Goal: Transaction & Acquisition: Obtain resource

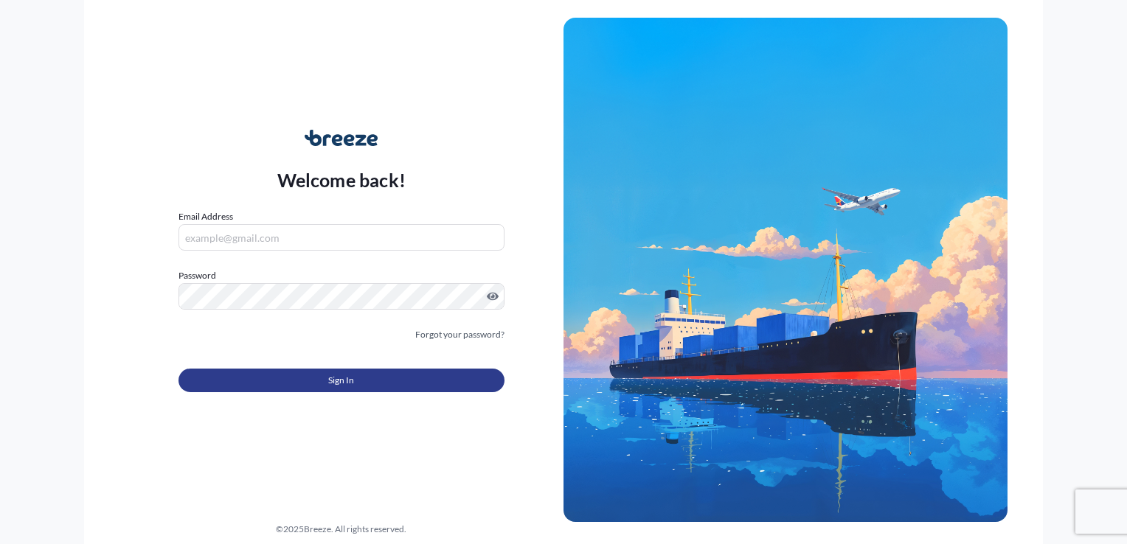
type input "[EMAIL_ADDRESS][DOMAIN_NAME]"
click at [337, 386] on span "Sign In" at bounding box center [341, 380] width 26 height 15
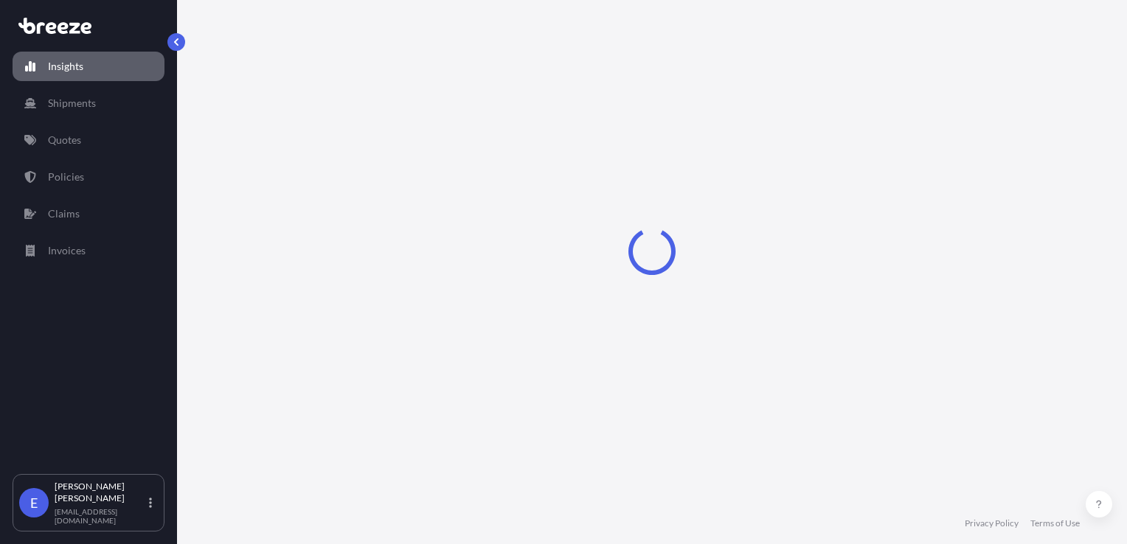
select select "2025"
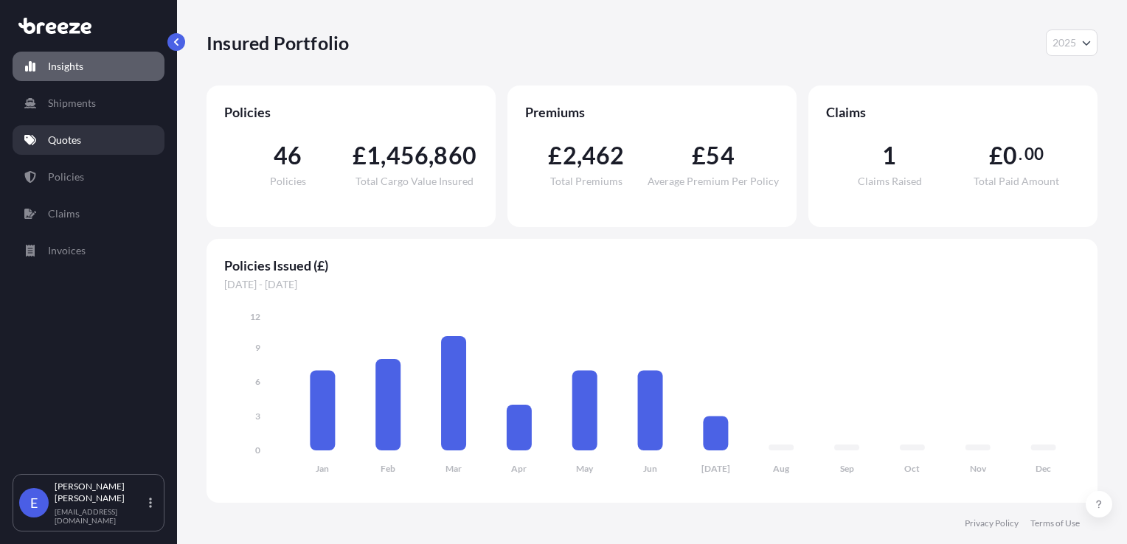
click at [33, 142] on icon at bounding box center [30, 140] width 12 height 10
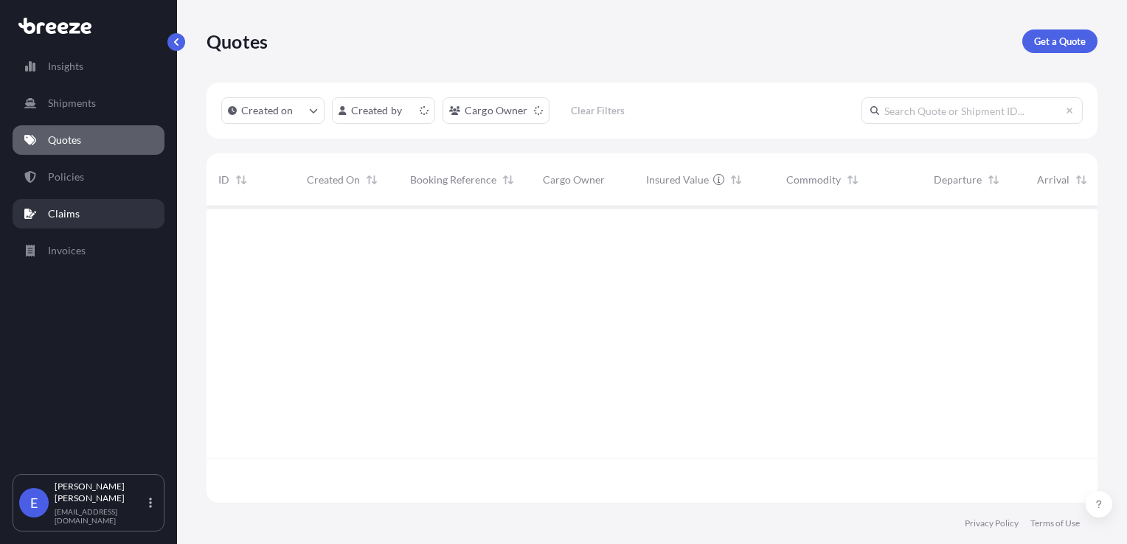
scroll to position [294, 879]
click at [1053, 46] on p "Get a Quote" at bounding box center [1060, 41] width 52 height 15
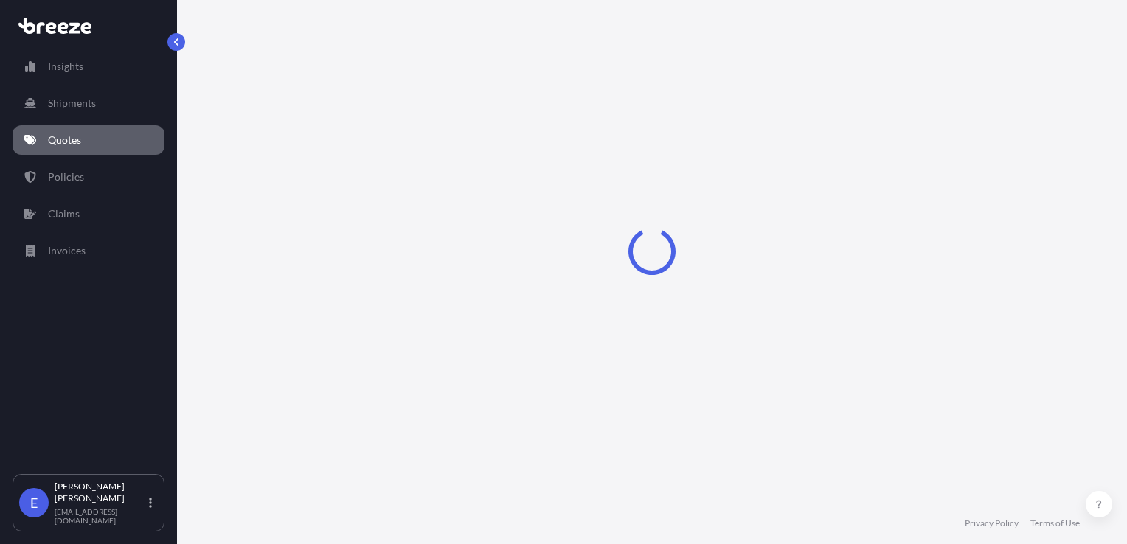
select select "Road"
select select "Sea"
select select "1"
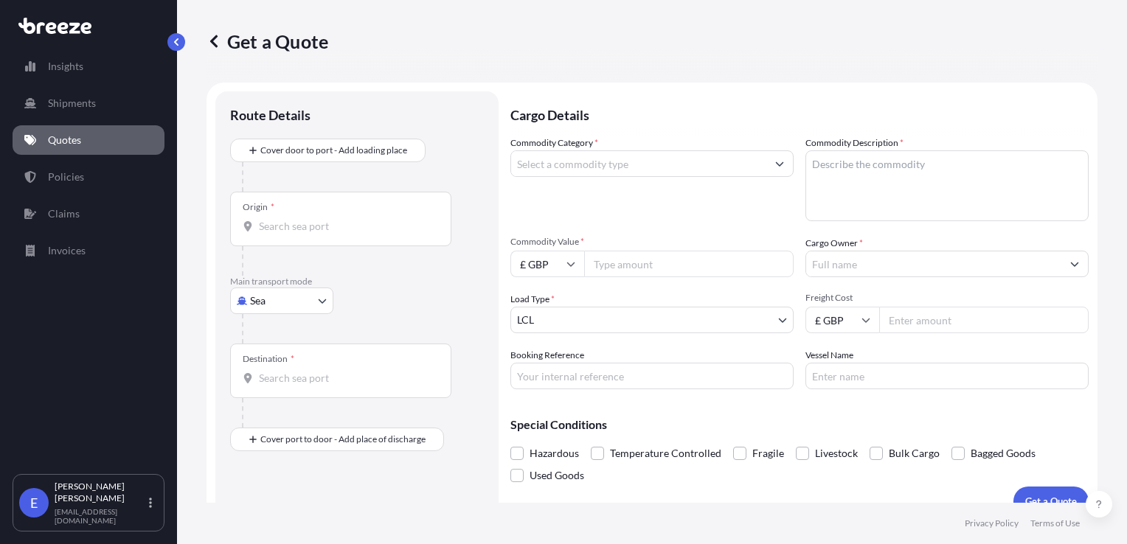
scroll to position [21, 0]
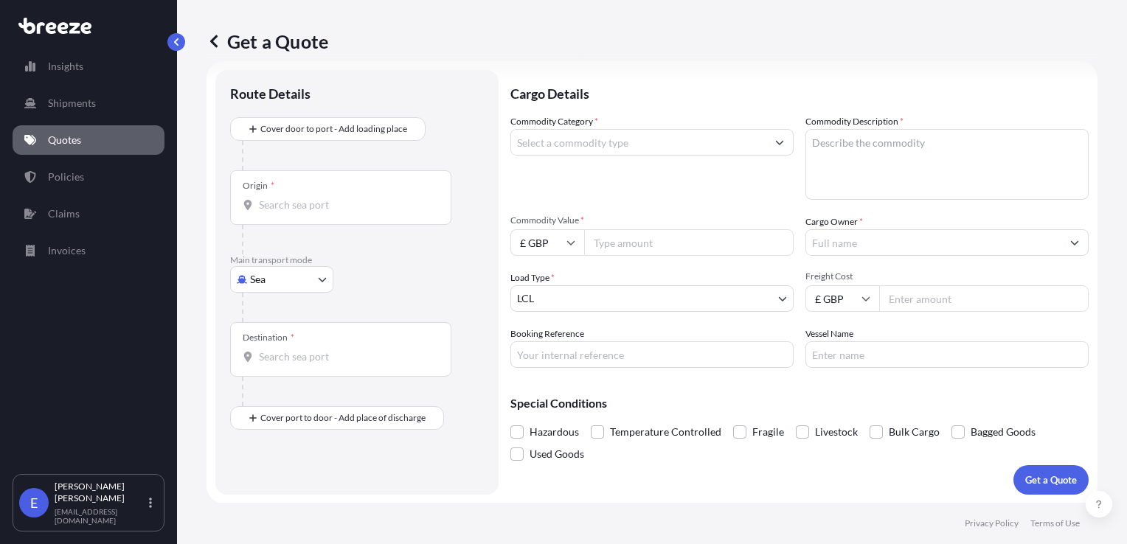
click at [276, 275] on body "Insights Shipments Quotes Policies Claims Invoices E [PERSON_NAME] [EMAIL_ADDRE…" at bounding box center [563, 272] width 1127 height 544
click at [257, 338] on div "Air" at bounding box center [281, 343] width 91 height 27
select select "Air"
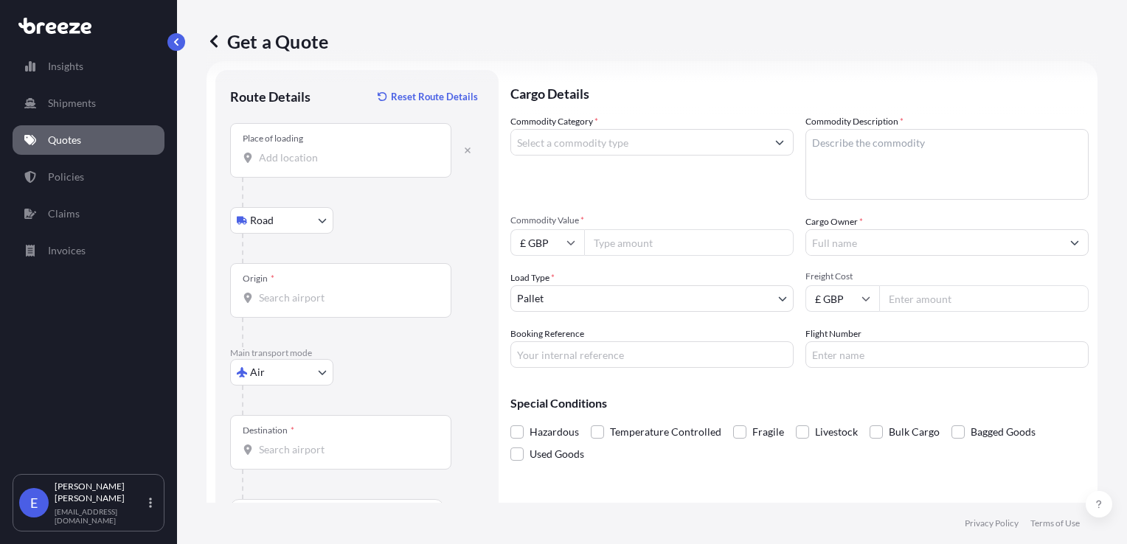
click at [285, 150] on input "Place of loading" at bounding box center [346, 157] width 174 height 15
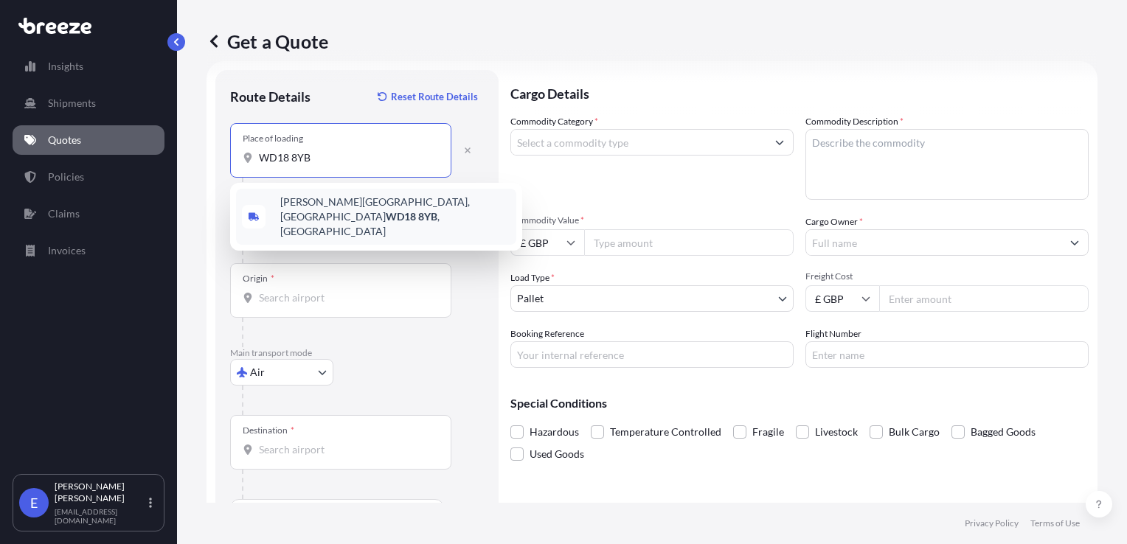
click at [319, 204] on span "[PERSON_NAME][STREET_ADDRESS]" at bounding box center [395, 217] width 230 height 44
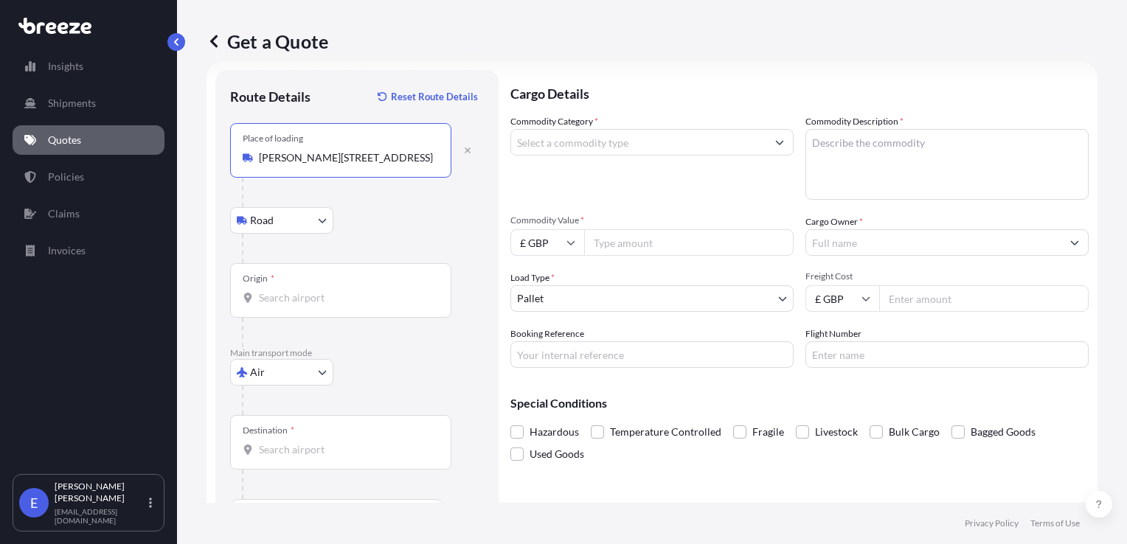
type input "[PERSON_NAME][STREET_ADDRESS]"
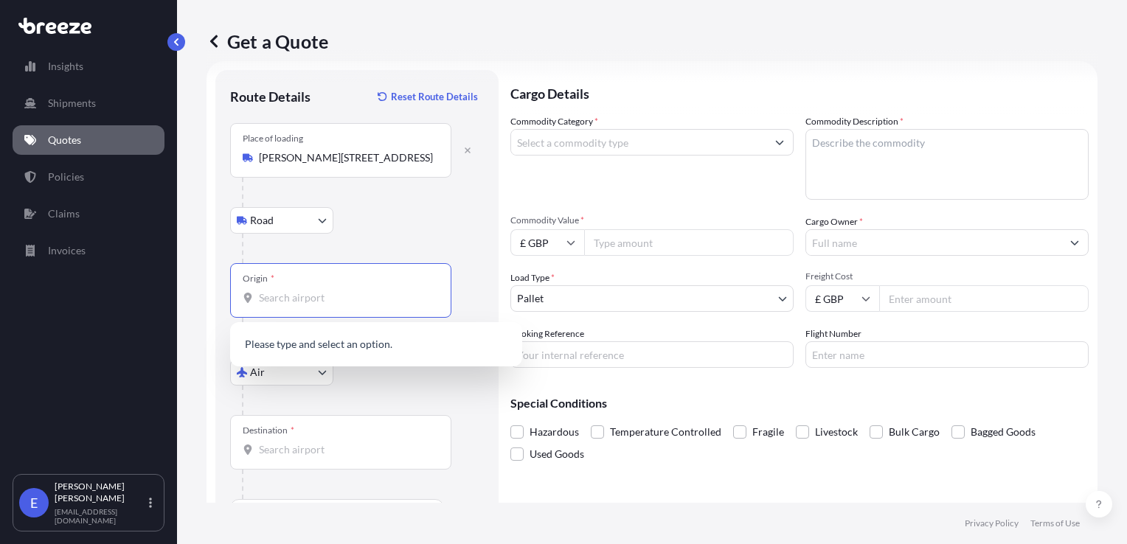
click at [289, 291] on input "Origin *" at bounding box center [346, 298] width 174 height 15
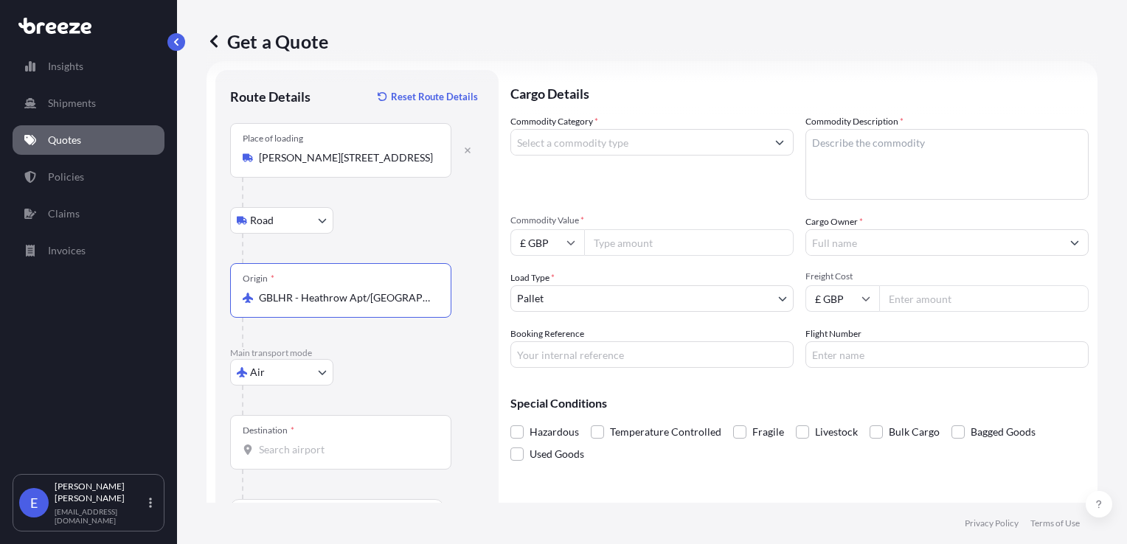
type input "GBLHR - Heathrow Apt/[GEOGRAPHIC_DATA], [GEOGRAPHIC_DATA]"
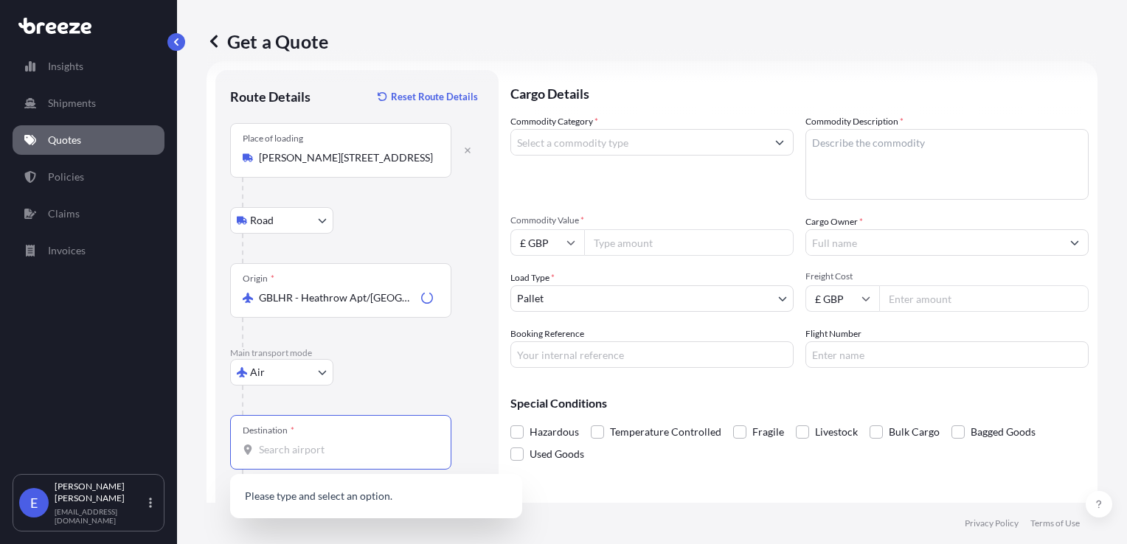
click at [283, 456] on input "Destination *" at bounding box center [346, 449] width 174 height 15
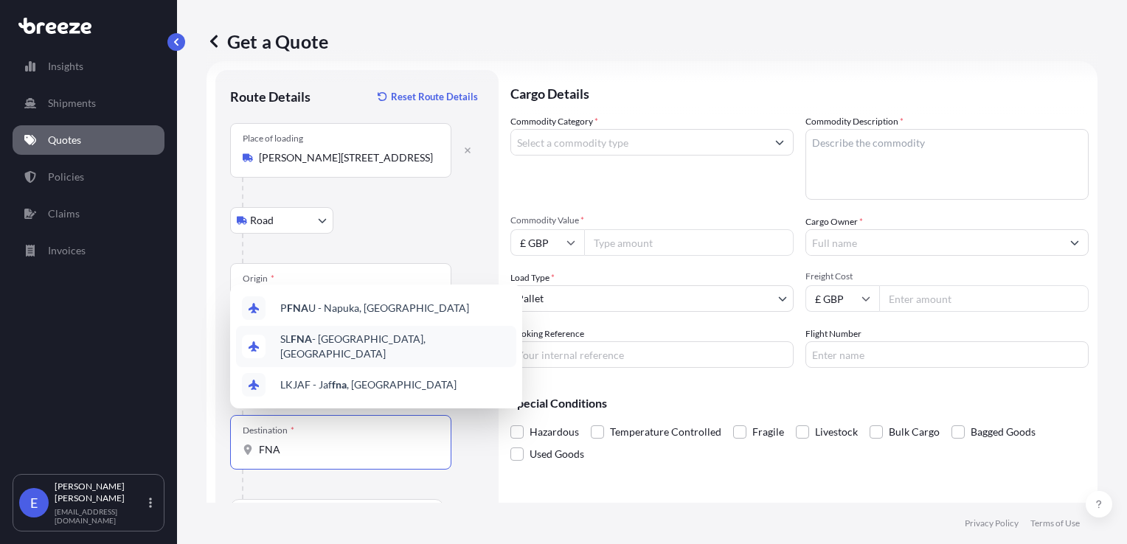
click at [348, 347] on span "SL FNA - [GEOGRAPHIC_DATA], [GEOGRAPHIC_DATA]" at bounding box center [395, 346] width 230 height 29
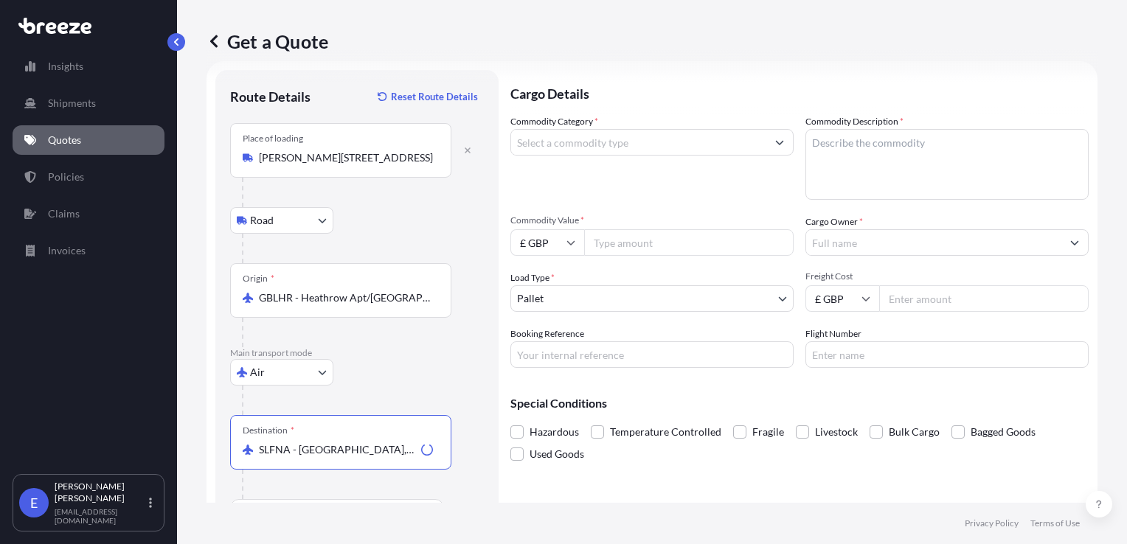
type input "SLFNA - [GEOGRAPHIC_DATA], [GEOGRAPHIC_DATA]"
click at [555, 146] on input "Commodity Category *" at bounding box center [638, 142] width 255 height 27
type input "Miscellaneous Manufactured Articles"
click at [895, 145] on textarea "Commodity Description *" at bounding box center [946, 164] width 283 height 71
type textarea "general cargo"
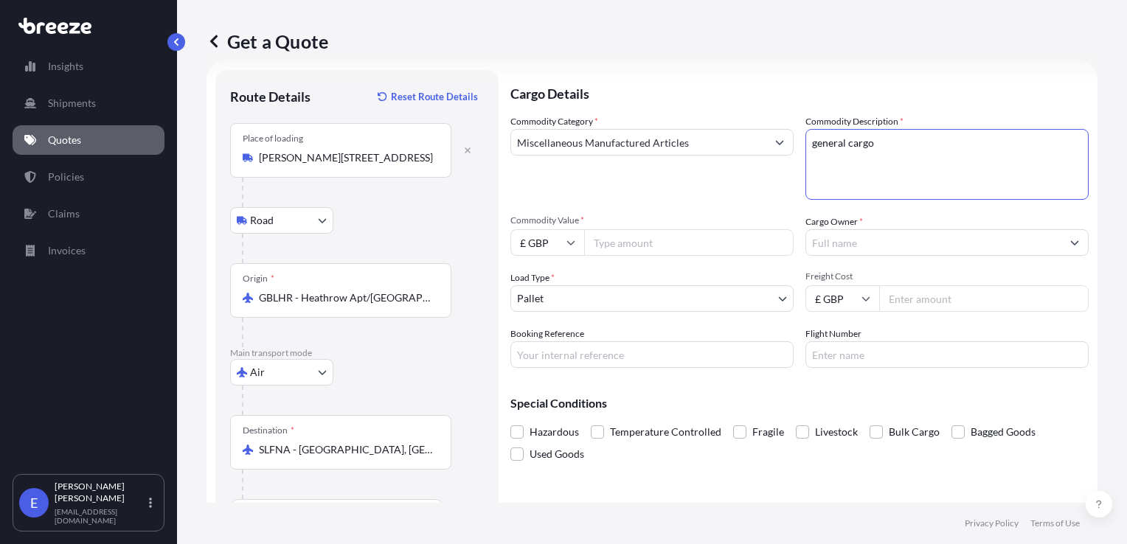
click at [696, 240] on input "Commodity Value *" at bounding box center [688, 242] width 209 height 27
type input "1188.63"
drag, startPoint x: 885, startPoint y: 143, endPoint x: 783, endPoint y: 142, distance: 101.8
click at [784, 142] on div "Commodity Category * Miscellaneous Manufactured Articles Commodity Description …" at bounding box center [799, 241] width 578 height 254
type textarea "27101999900"
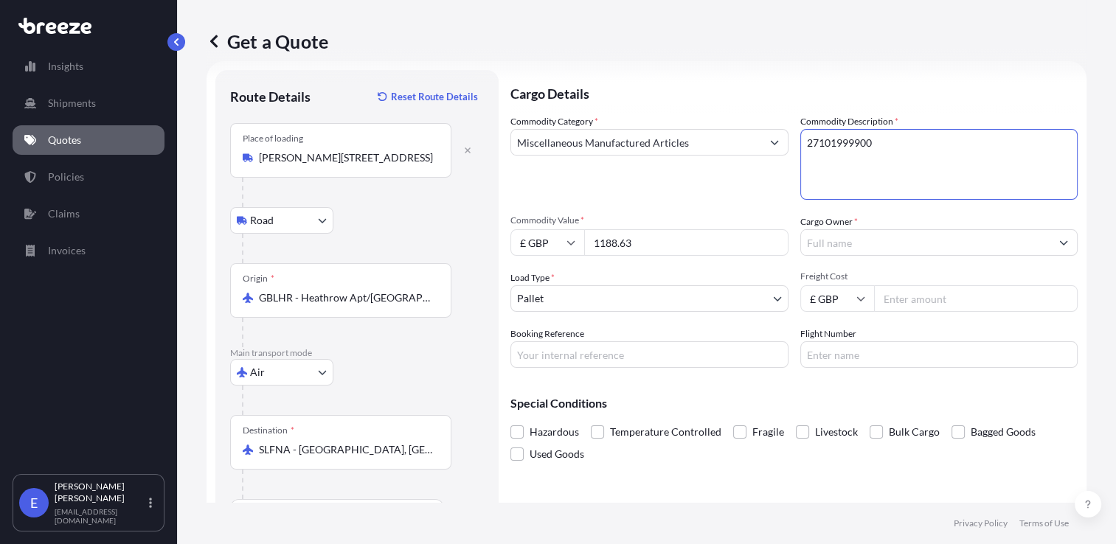
click at [844, 246] on input "Cargo Owner *" at bounding box center [926, 242] width 250 height 27
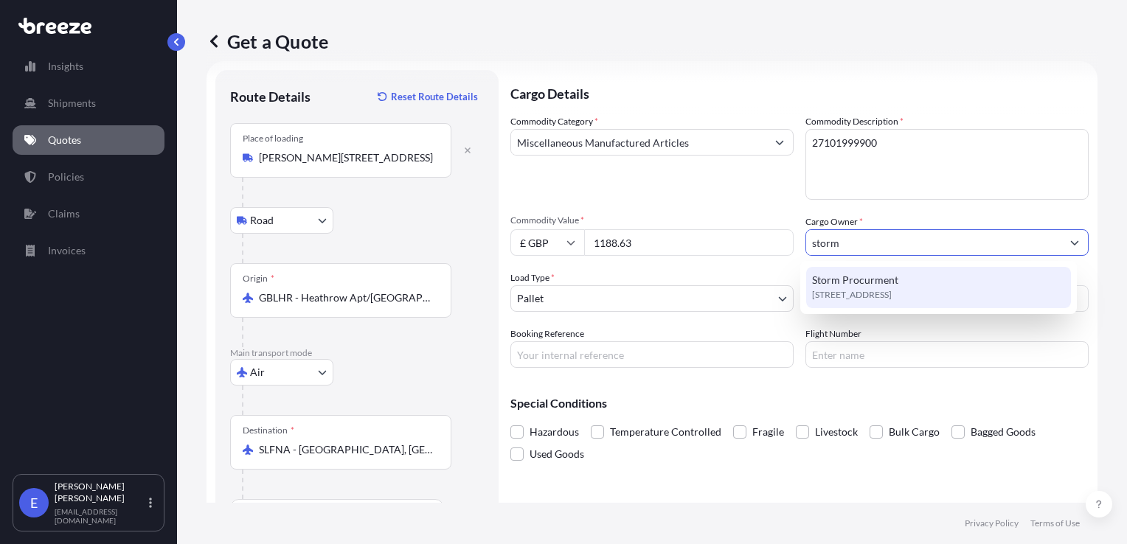
click at [847, 279] on span "Storm Procurment" at bounding box center [855, 280] width 86 height 15
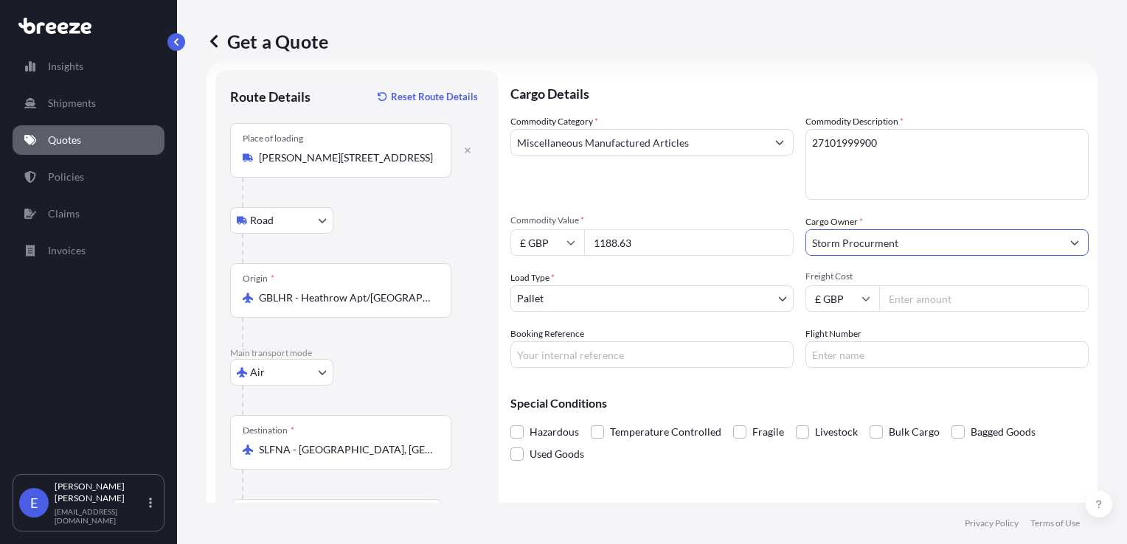
type input "Storm Procurment"
click at [912, 300] on input "Freight Cost" at bounding box center [983, 298] width 209 height 27
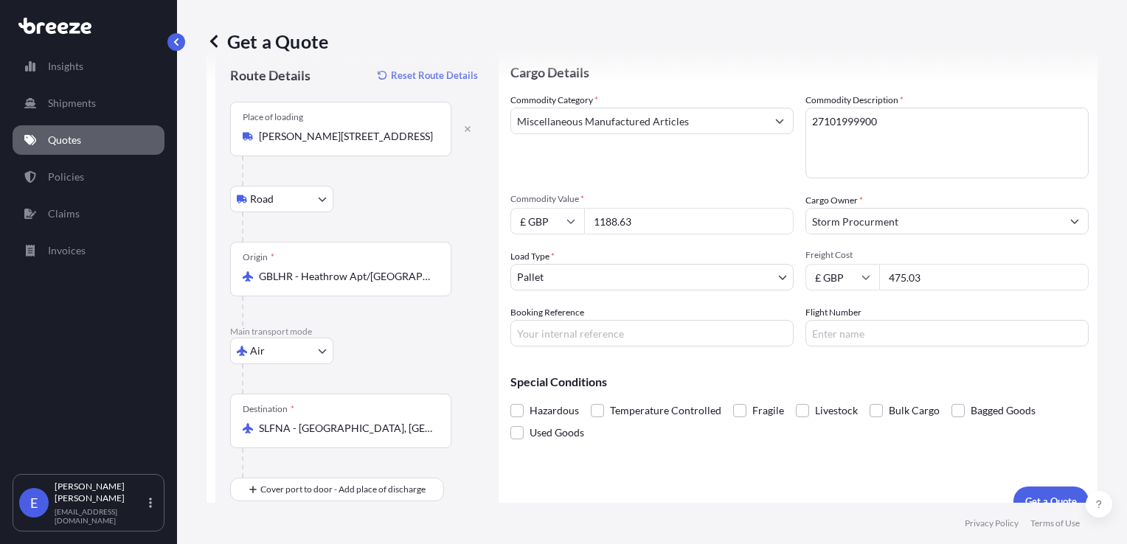
scroll to position [63, 0]
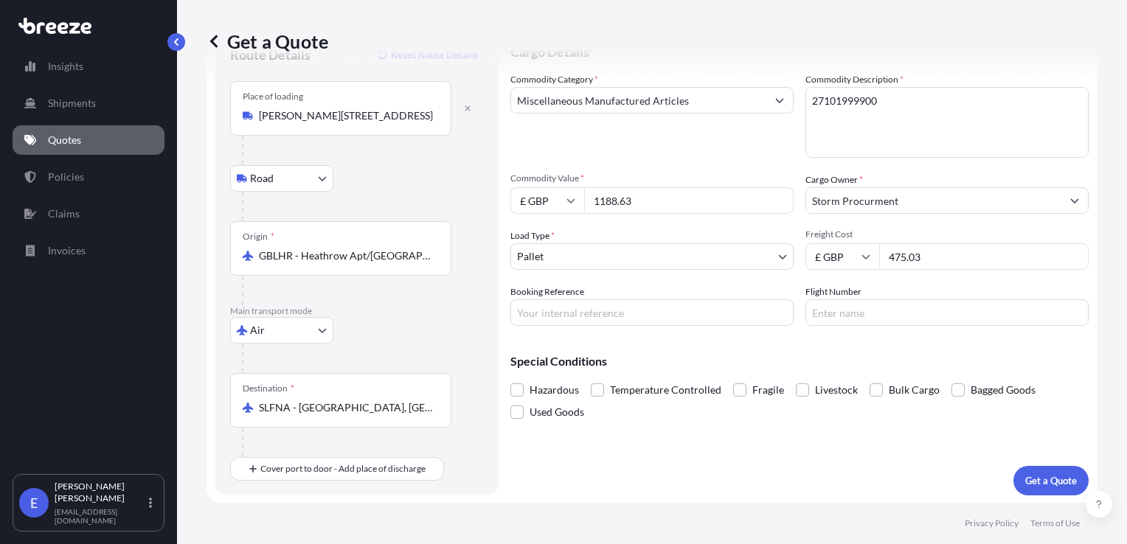
type input "475.03"
click at [1029, 479] on p "Get a Quote" at bounding box center [1051, 480] width 52 height 15
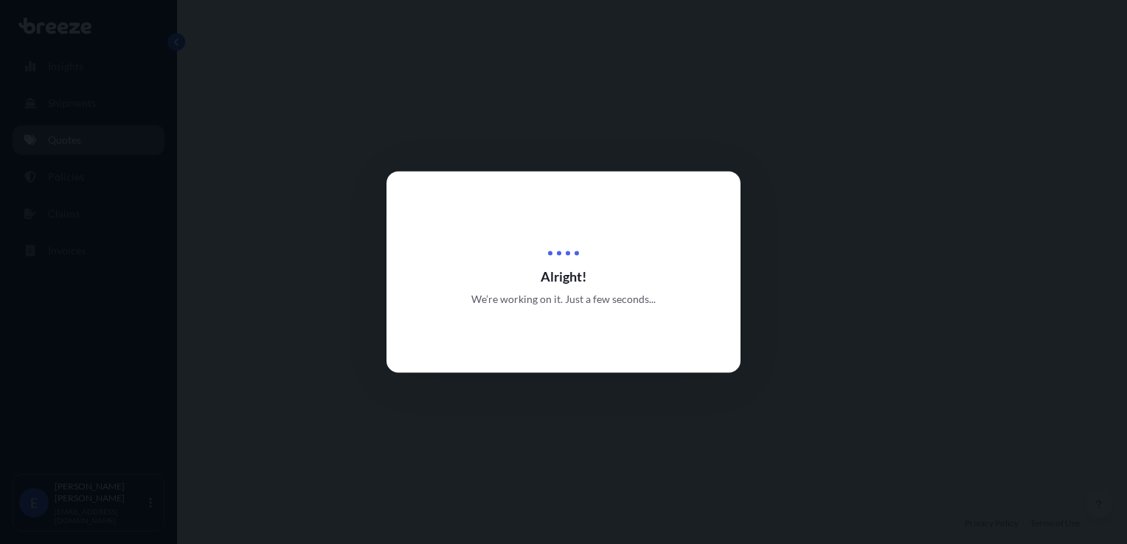
select select "Road"
select select "Air"
select select "1"
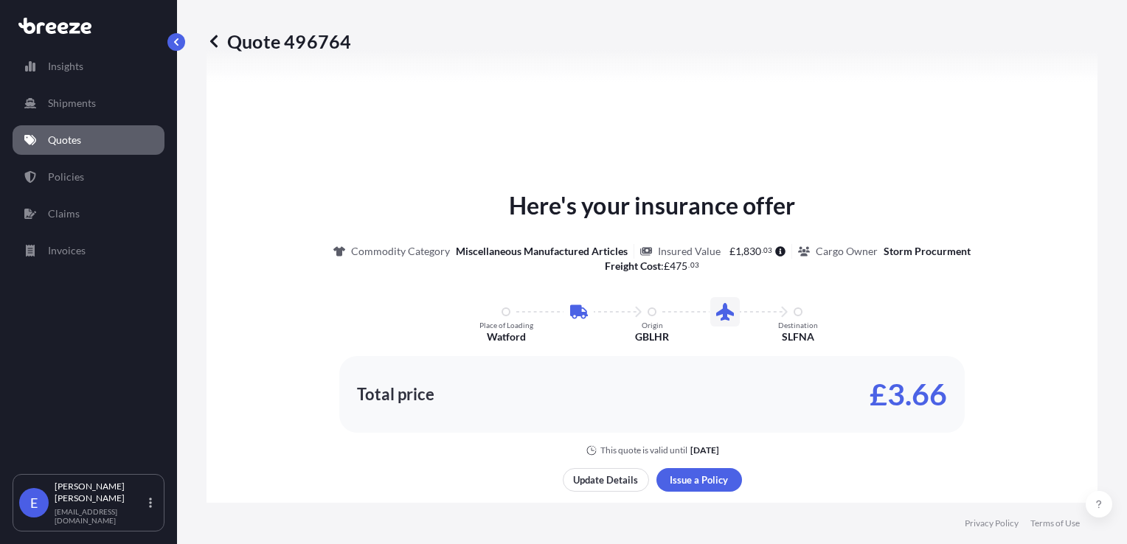
scroll to position [649, 0]
